Goal: Information Seeking & Learning: Learn about a topic

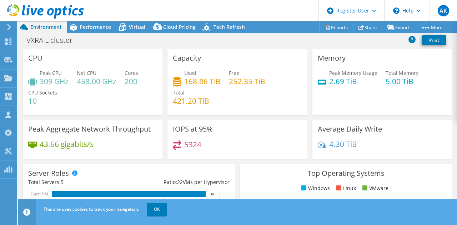
select select "[GEOGRAPHIC_DATA]"
select select "SGD"
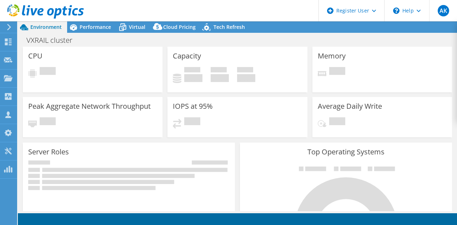
select select "[GEOGRAPHIC_DATA]"
select select "SGD"
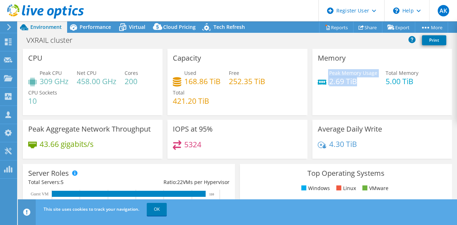
drag, startPoint x: 354, startPoint y: 82, endPoint x: 324, endPoint y: 82, distance: 30.3
click at [324, 82] on div "Peak Memory Usage 2.69 TiB" at bounding box center [347, 77] width 60 height 16
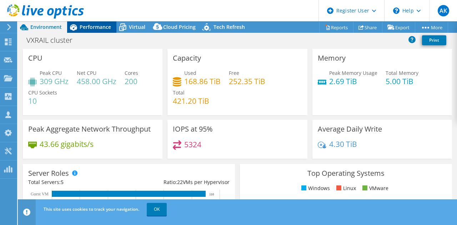
click at [95, 25] on span "Performance" at bounding box center [95, 27] width 31 height 7
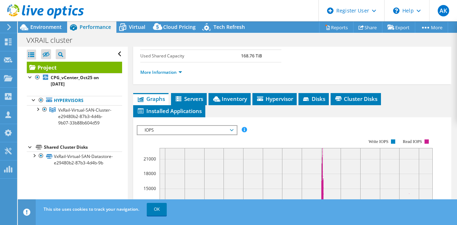
scroll to position [143, 0]
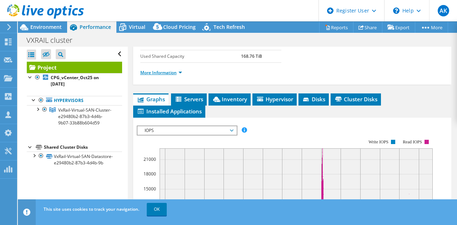
click at [158, 76] on link "More Information" at bounding box center [161, 73] width 42 height 6
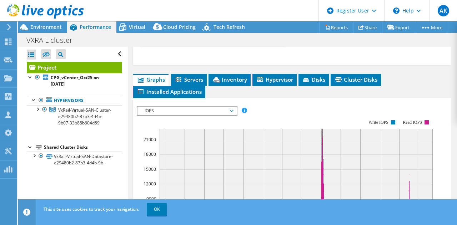
scroll to position [392, 0]
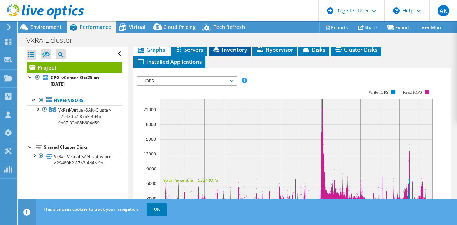
click at [226, 53] on span "Inventory" at bounding box center [229, 49] width 35 height 7
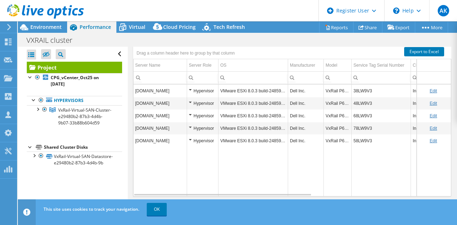
scroll to position [435, 0]
drag, startPoint x: 371, startPoint y: 91, endPoint x: 350, endPoint y: 91, distance: 21.0
click at [350, 91] on tr "corpvxrail01.isnet.corp.org Hypervisor VMware ESXi 8.0.3 build-24859861 Dell In…" at bounding box center [406, 91] width 547 height 12
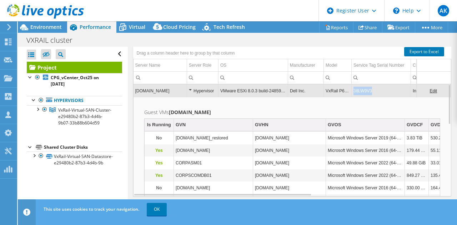
copy tr "38LW9V3"
drag, startPoint x: 365, startPoint y: 88, endPoint x: 351, endPoint y: 88, distance: 14.6
click at [351, 88] on tr "corpvxrail01.isnet.corp.org Hypervisor VMware ESXi 8.0.3 build-24859861 Dell In…" at bounding box center [406, 91] width 547 height 12
